Goal: Information Seeking & Learning: Learn about a topic

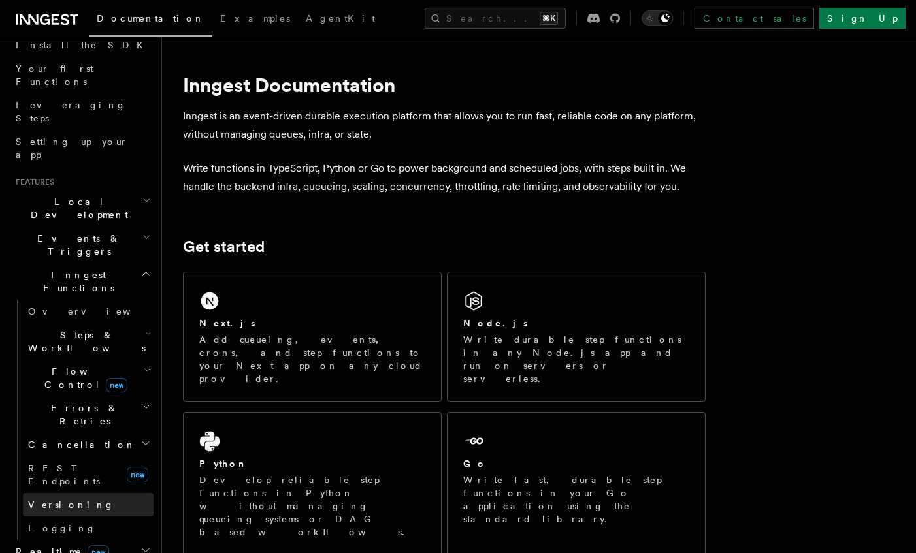
scroll to position [157, 0]
click at [43, 543] on span "Realtime new" at bounding box center [59, 549] width 99 height 13
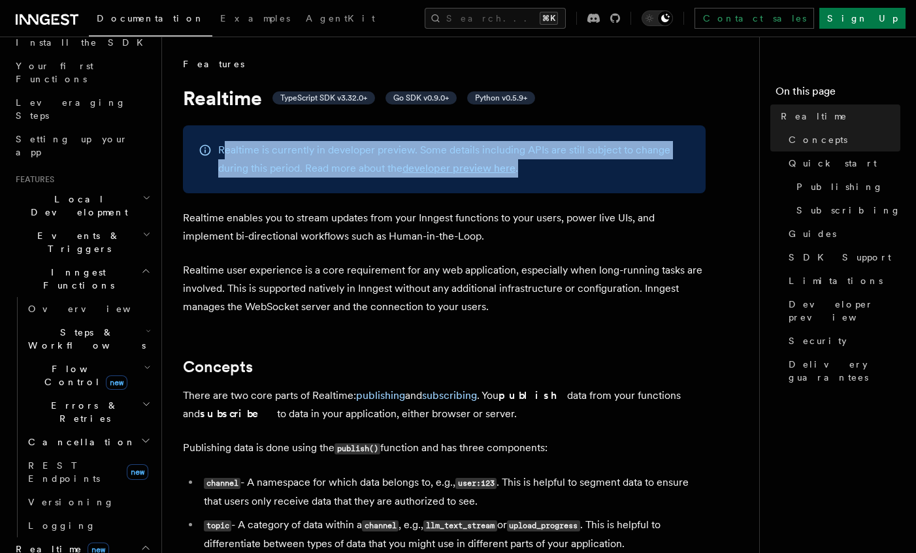
drag, startPoint x: 310, startPoint y: 154, endPoint x: 516, endPoint y: 178, distance: 207.7
click at [516, 178] on div "Realtime is currently in developer preview. Some details including APIs are sti…" at bounding box center [444, 159] width 523 height 68
click at [592, 169] on p "Realtime is currently in developer preview. Some details including APIs are sti…" at bounding box center [454, 159] width 472 height 37
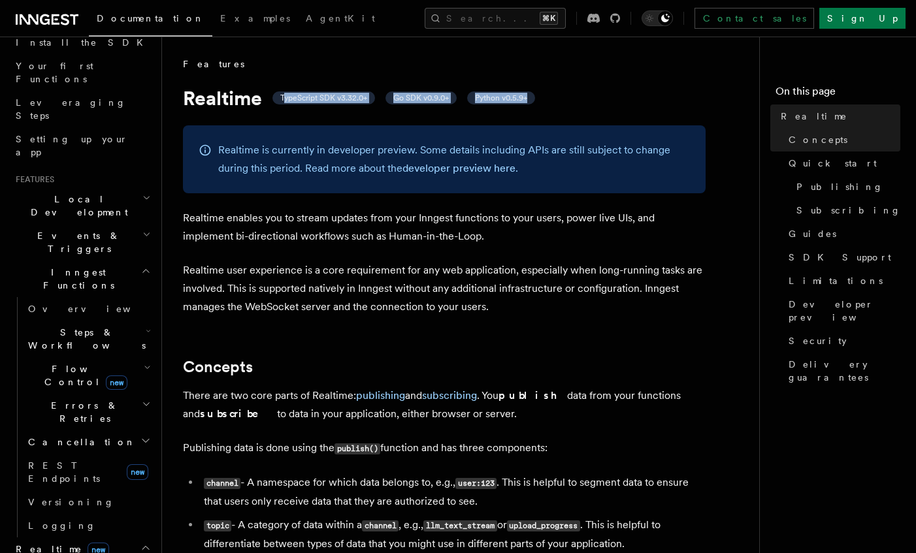
drag, startPoint x: 283, startPoint y: 99, endPoint x: 538, endPoint y: 103, distance: 254.1
click at [538, 102] on h1 "Realtime TypeScript SDK v3.32.0+ Go SDK v0.9.0+ Python v0.5.9+" at bounding box center [444, 98] width 523 height 24
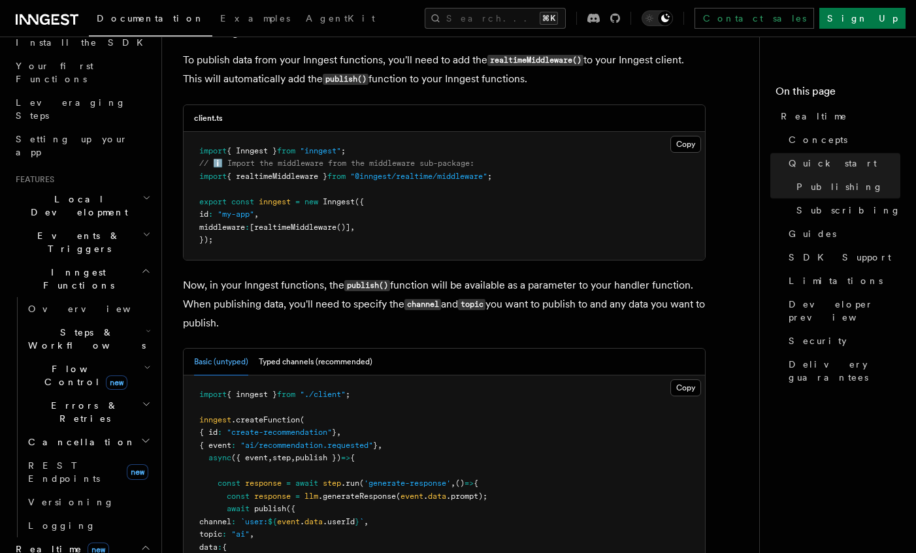
scroll to position [889, 0]
